Goal: Check status: Check status

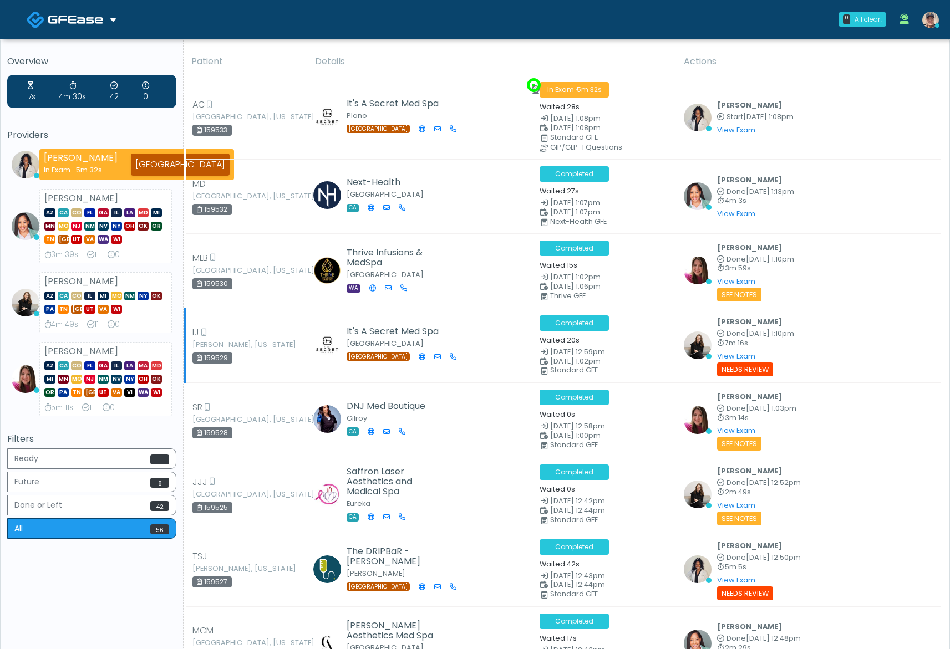
click at [480, 308] on td "It's A Secret Med Spa Fort Worth TX" at bounding box center [420, 345] width 225 height 75
click at [59, 21] on img at bounding box center [75, 19] width 55 height 11
click at [87, 54] on link "Docovia Staffing" at bounding box center [75, 57] width 115 height 27
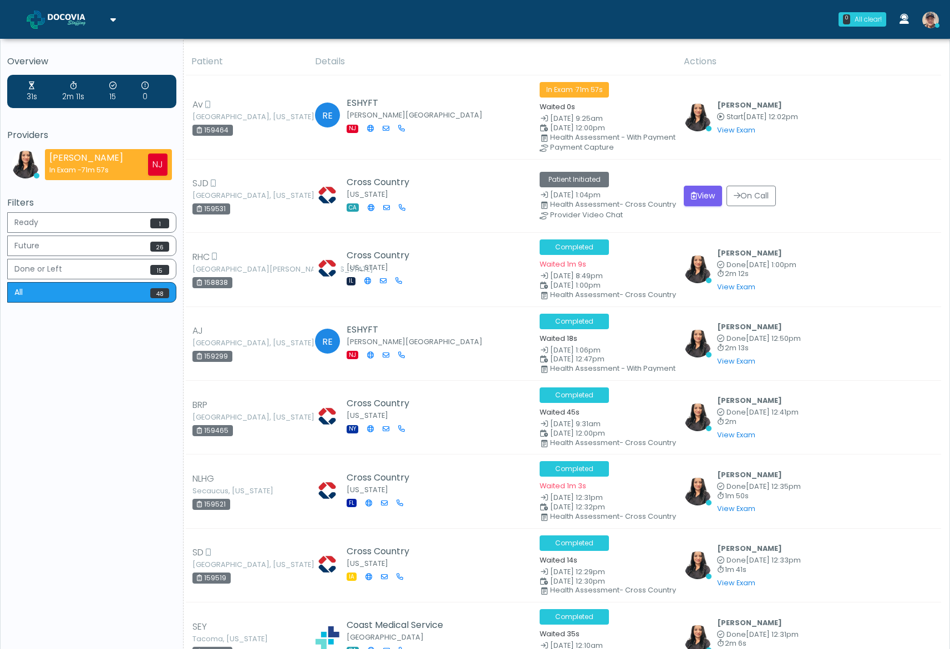
click at [456, 62] on th "Details" at bounding box center [492, 61] width 369 height 27
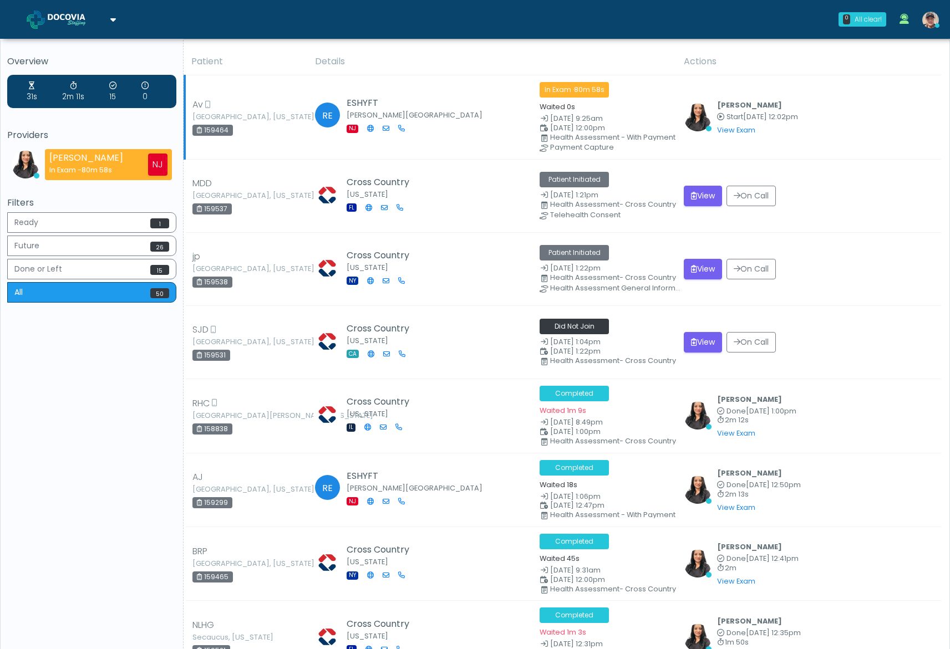
click at [218, 133] on div "159464" at bounding box center [212, 130] width 40 height 11
click at [219, 130] on div "159464" at bounding box center [212, 130] width 40 height 11
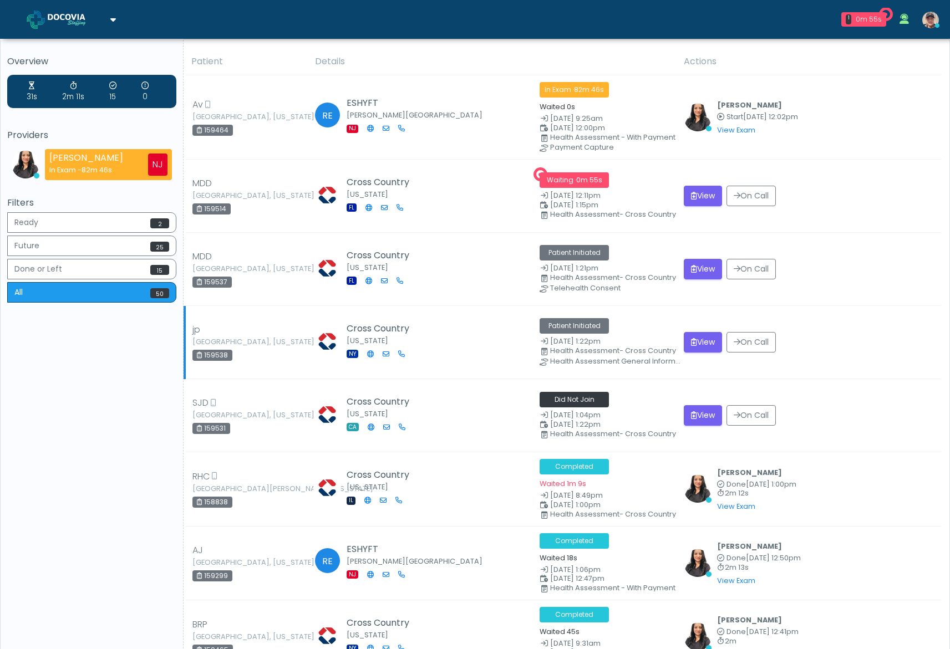
click at [220, 357] on div "159538" at bounding box center [212, 355] width 40 height 11
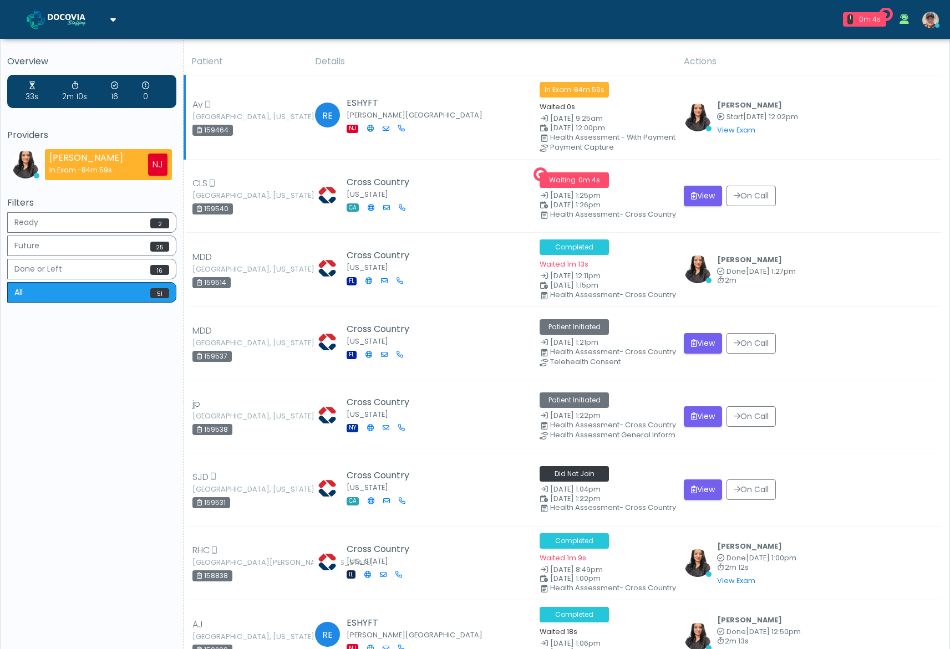
click at [211, 130] on div "159464" at bounding box center [212, 130] width 40 height 11
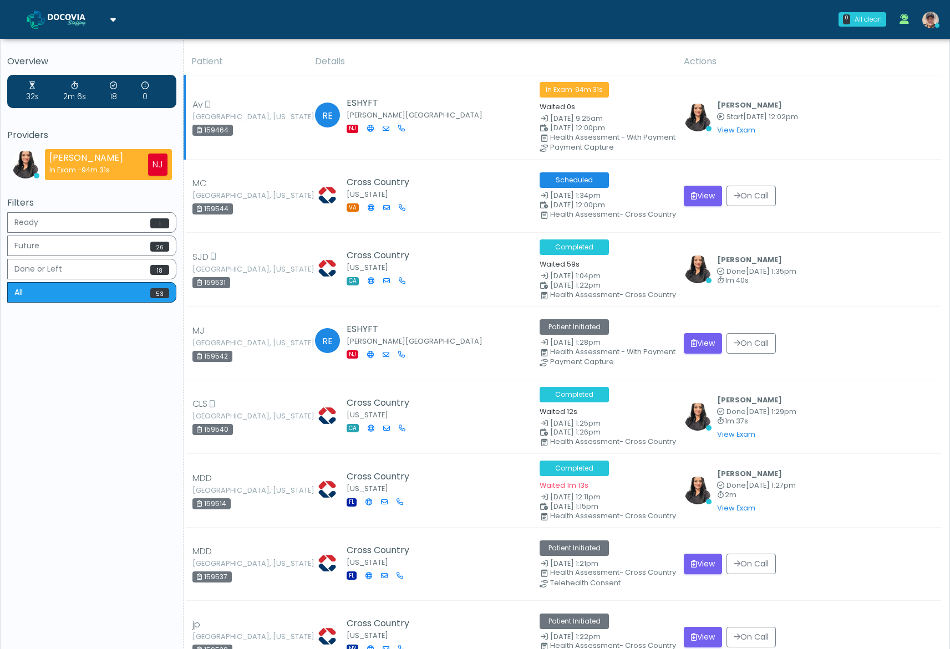
click at [218, 126] on div "159464" at bounding box center [212, 130] width 40 height 11
copy div "159464"
click at [907, 562] on div "View On Call" at bounding box center [809, 564] width 251 height 21
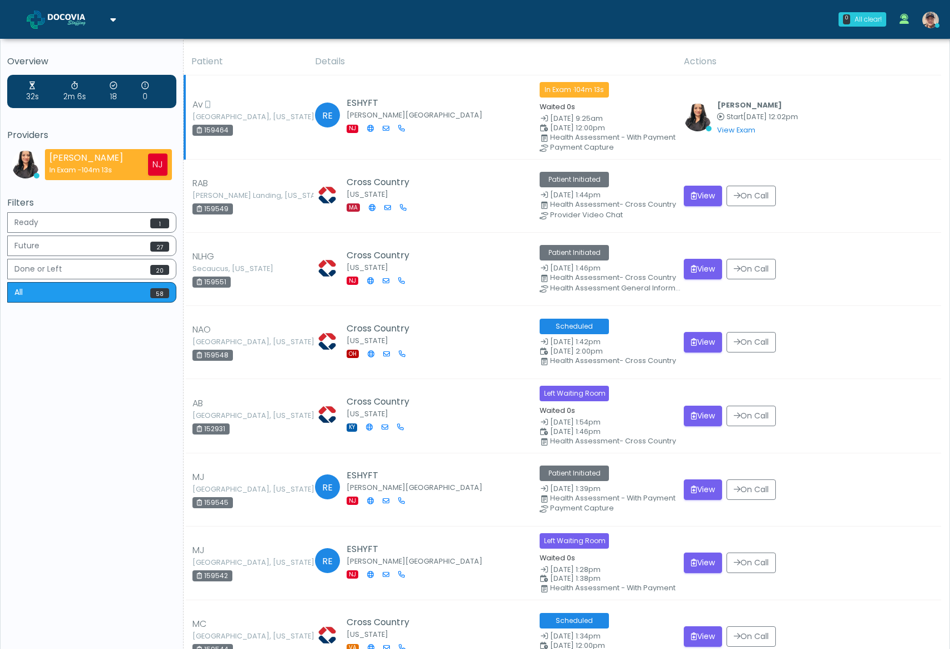
click at [216, 129] on div "159464" at bounding box center [212, 130] width 40 height 11
copy div "159464"
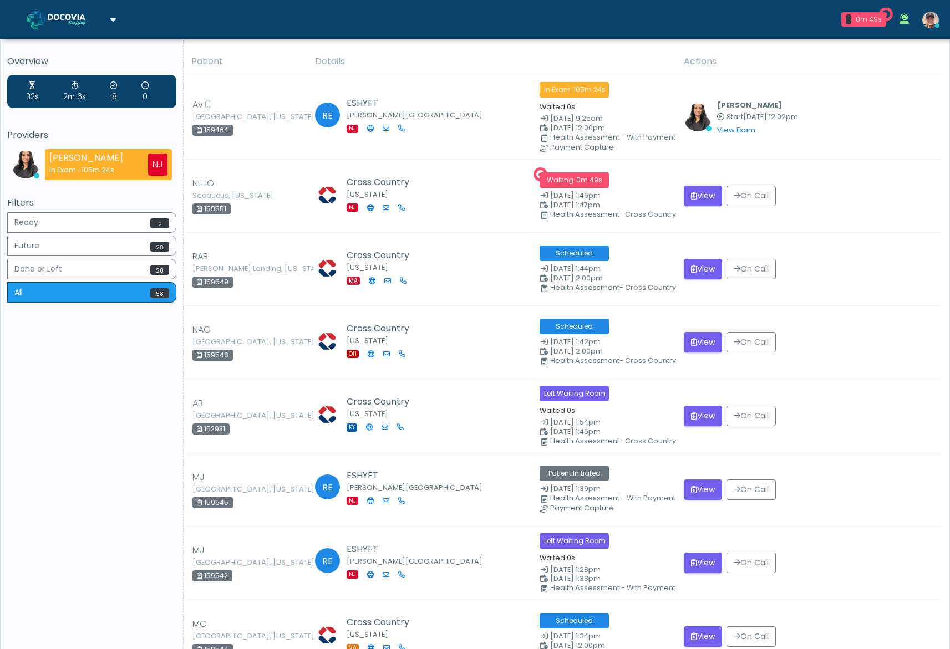
click at [939, 28] on link at bounding box center [931, 19] width 30 height 37
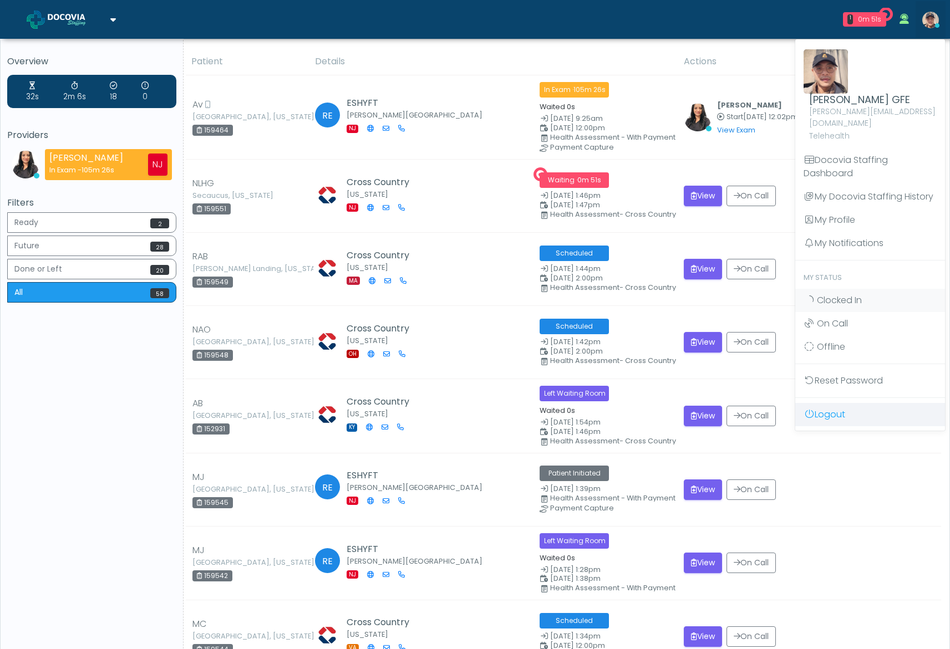
click at [835, 405] on link "Logout" at bounding box center [870, 414] width 150 height 23
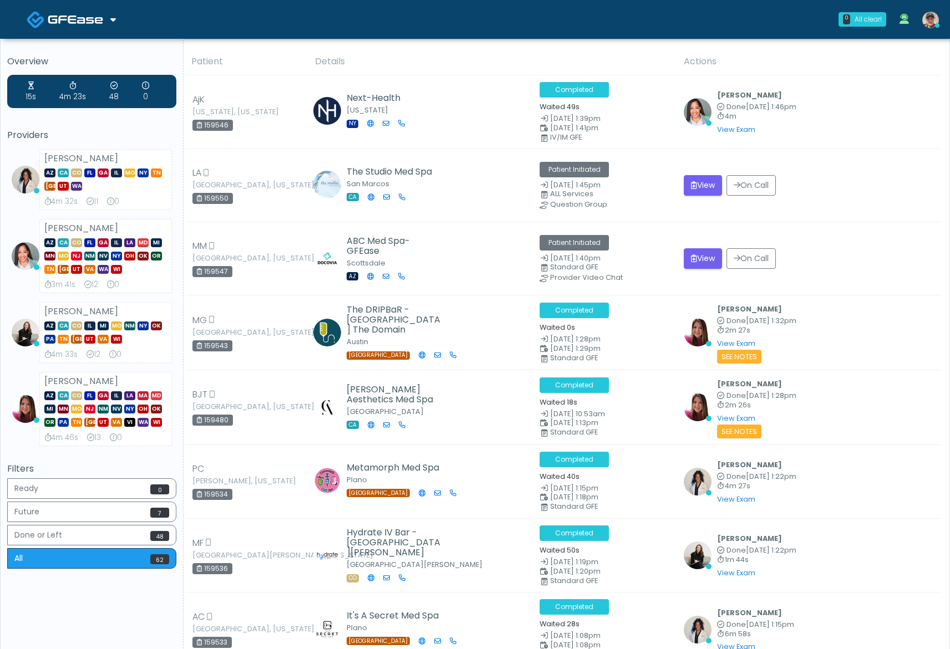
click at [94, 21] on img at bounding box center [75, 19] width 55 height 11
click at [89, 51] on link "Docovia Staffing" at bounding box center [75, 57] width 115 height 27
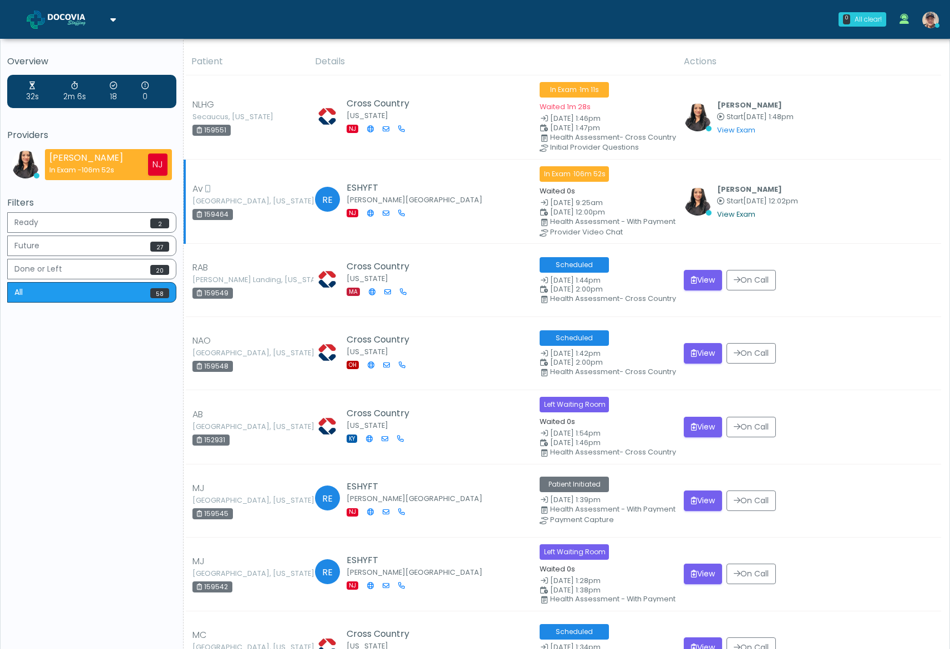
click at [725, 211] on link "View Exam" at bounding box center [736, 214] width 38 height 9
